Goal: Information Seeking & Learning: Find specific fact

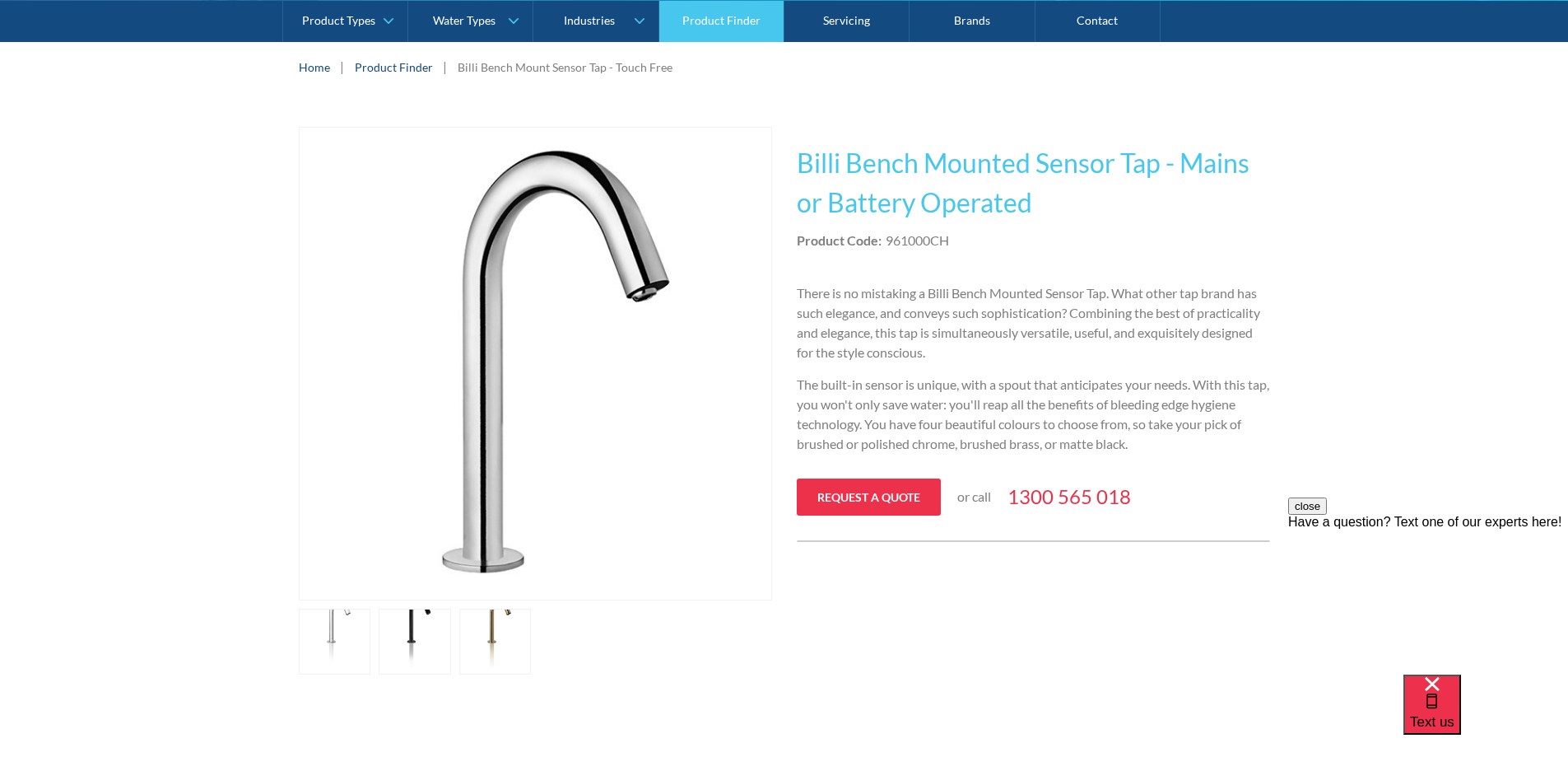
click at [708, 32] on link "Product Finder" at bounding box center [721, 20] width 125 height 41
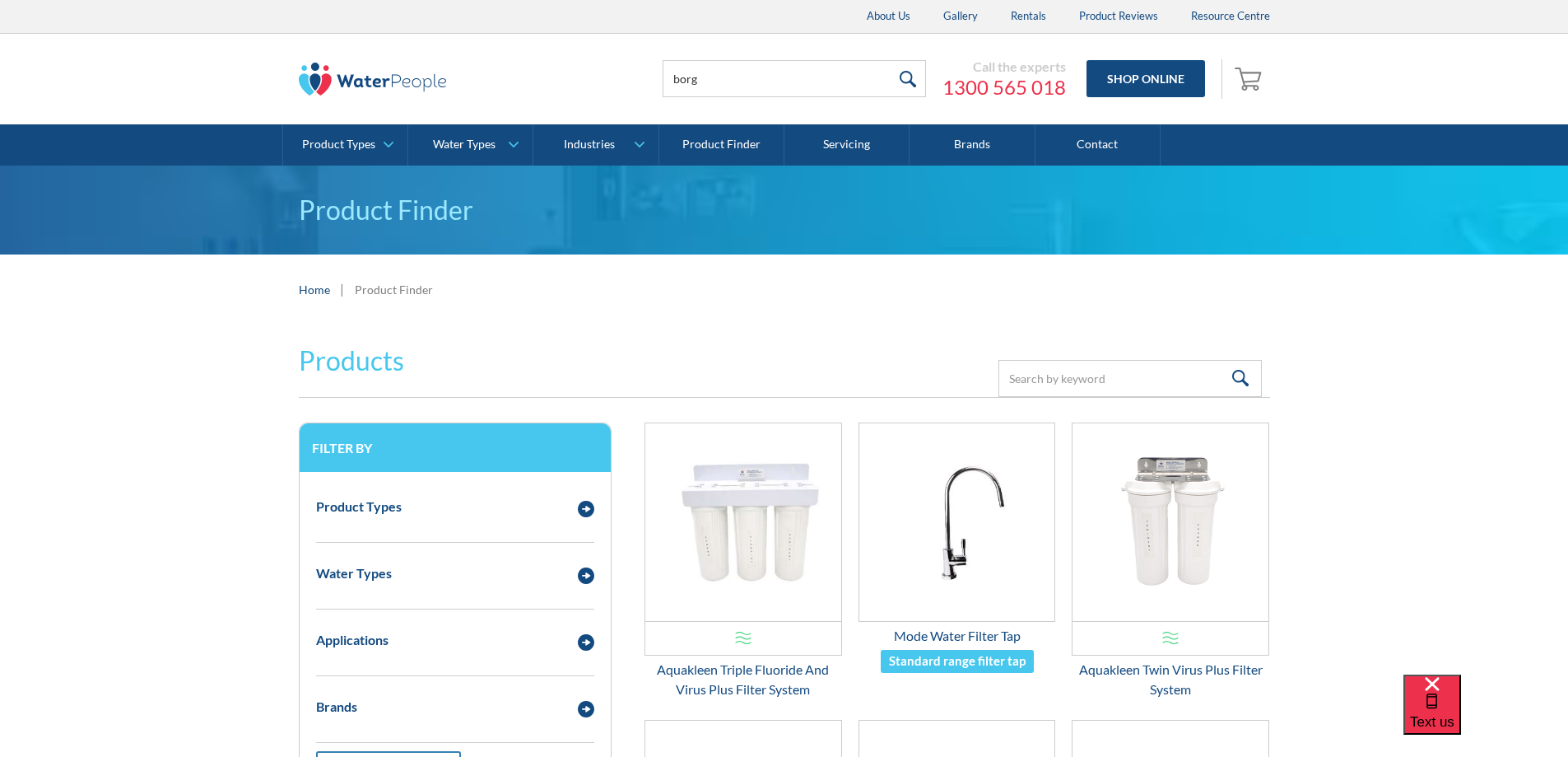
type input "borg"
click at [891, 60] on input "submit" at bounding box center [909, 78] width 35 height 37
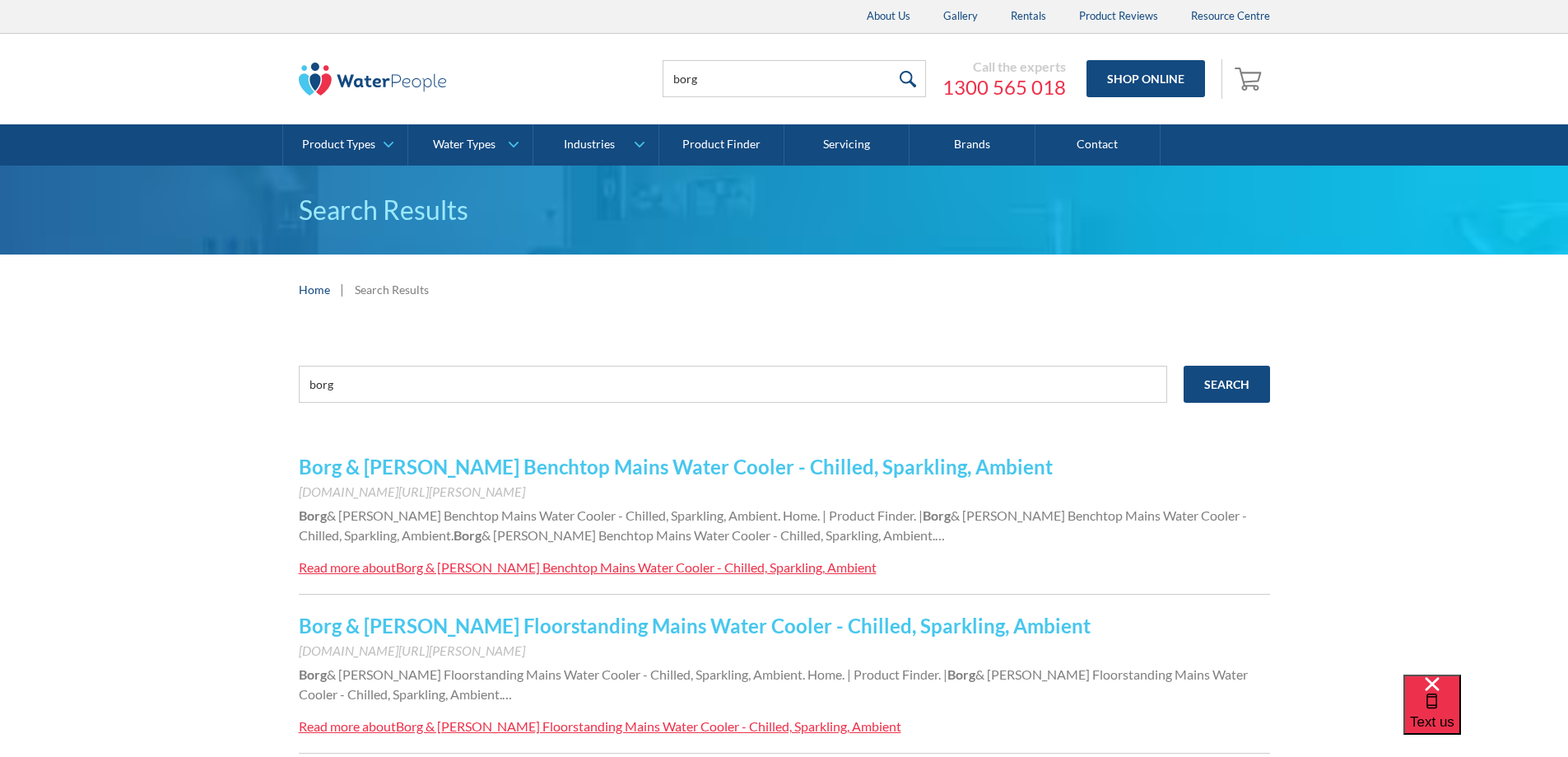
click at [776, 467] on link "Borg & Overstrom Benchtop Mains Water Cooler - Chilled, Sparkling, Ambient" at bounding box center [675, 467] width 754 height 24
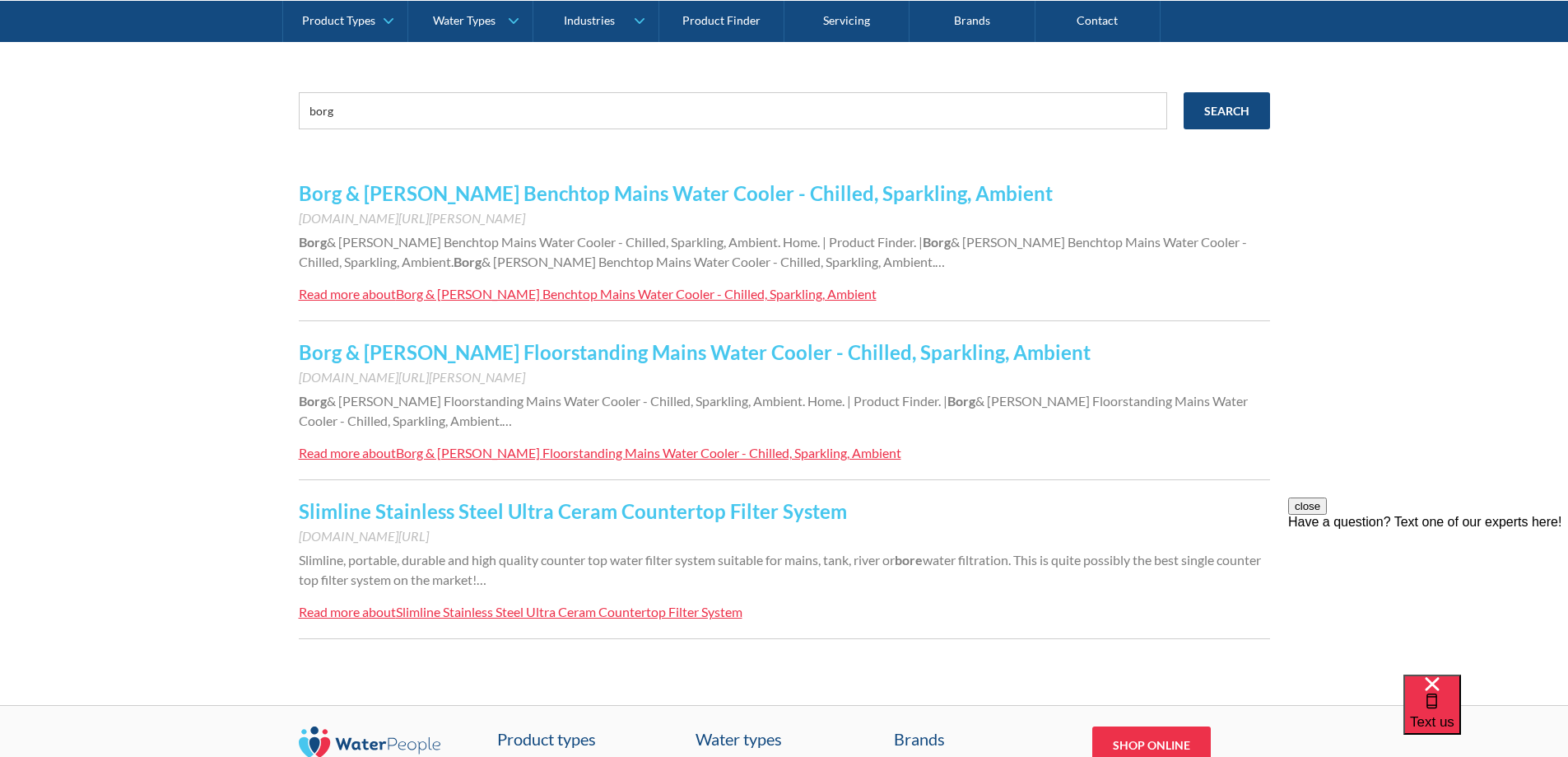
scroll to position [247, 0]
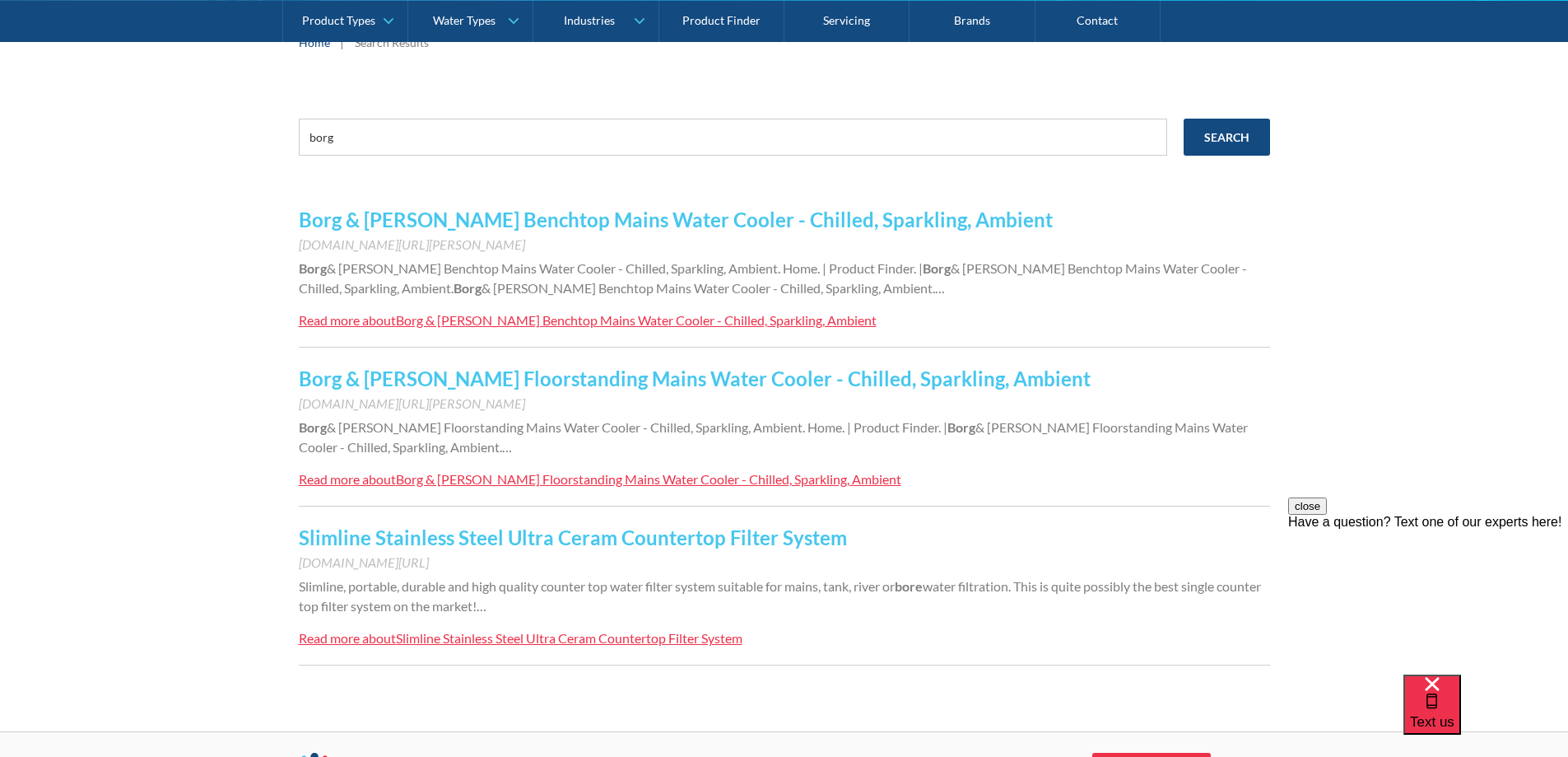
click at [738, 225] on link "Borg & Overstrom Benchtop Mains Water Cooler - Chilled, Sparkling, Ambient" at bounding box center [675, 220] width 754 height 24
click at [574, 372] on link "Borg & Overstrom Floorstanding Mains Water Cooler - Chilled, Sparkling, Ambient" at bounding box center [694, 378] width 792 height 24
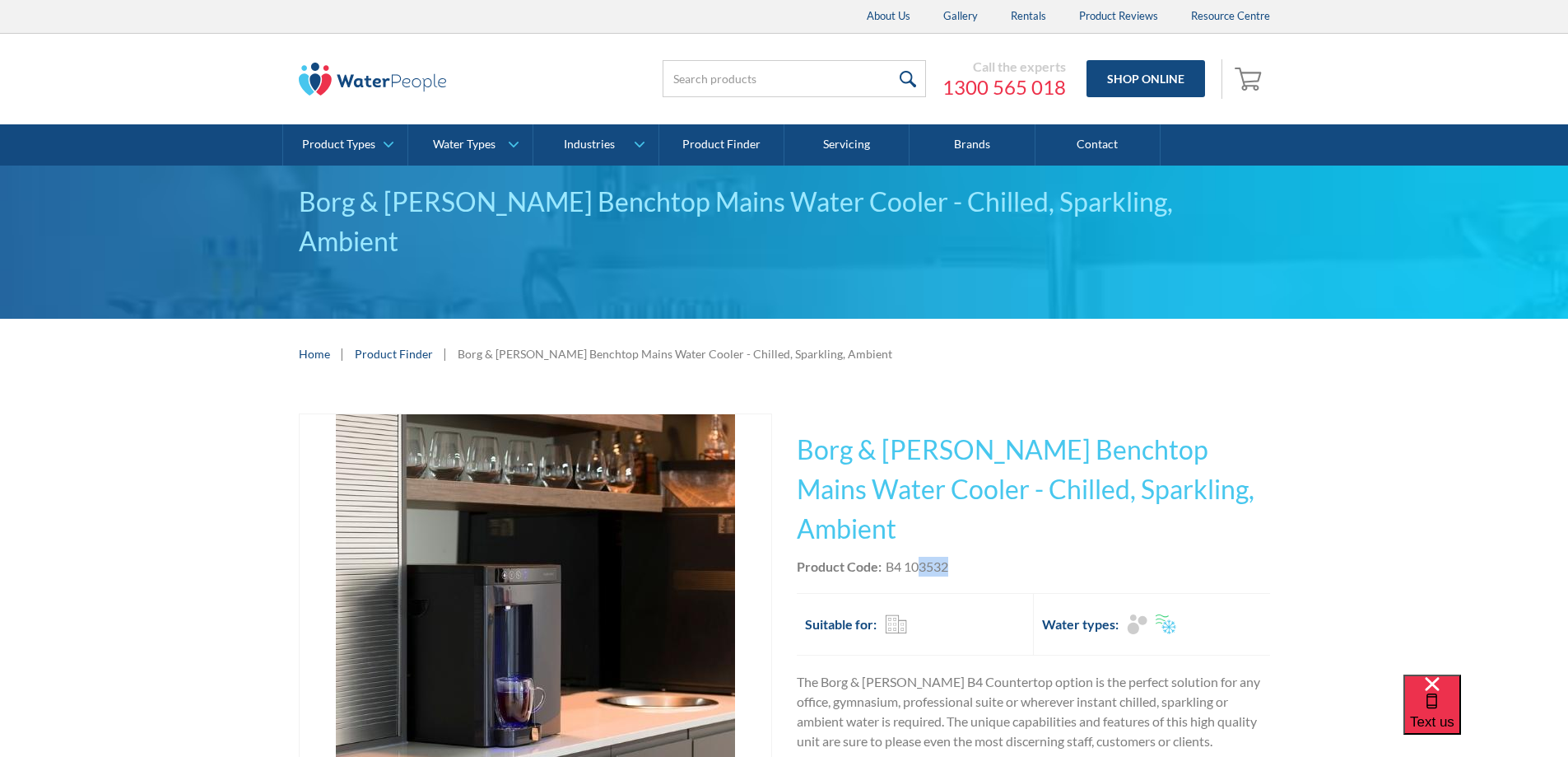
drag, startPoint x: 956, startPoint y: 522, endPoint x: 916, endPoint y: 523, distance: 40.0
click at [916, 557] on div "Product Code: B4 103532" at bounding box center [1033, 567] width 473 height 20
drag, startPoint x: 957, startPoint y: 526, endPoint x: 887, endPoint y: 521, distance: 70.2
click at [887, 557] on div "Product Code: B4 103532" at bounding box center [1033, 567] width 473 height 20
copy div "B4 103532"
